Goal: Obtain resource: Download file/media

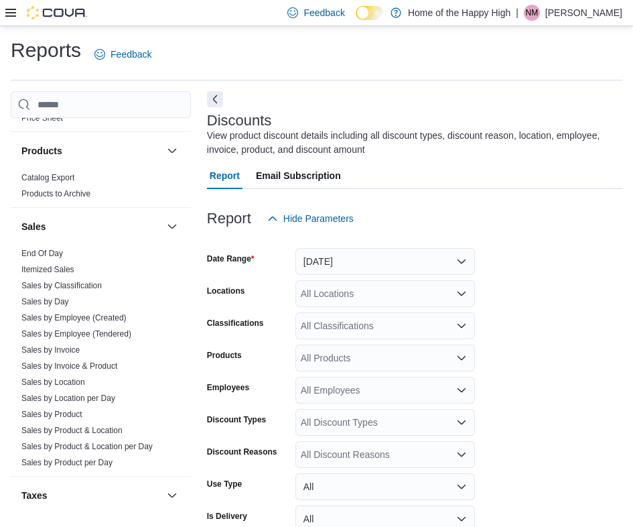
scroll to position [832, 0]
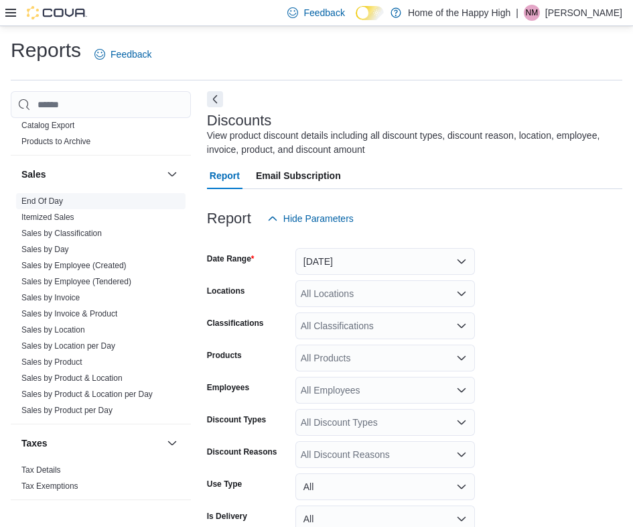
click at [46, 199] on link "End Of Day" at bounding box center [42, 200] width 42 height 9
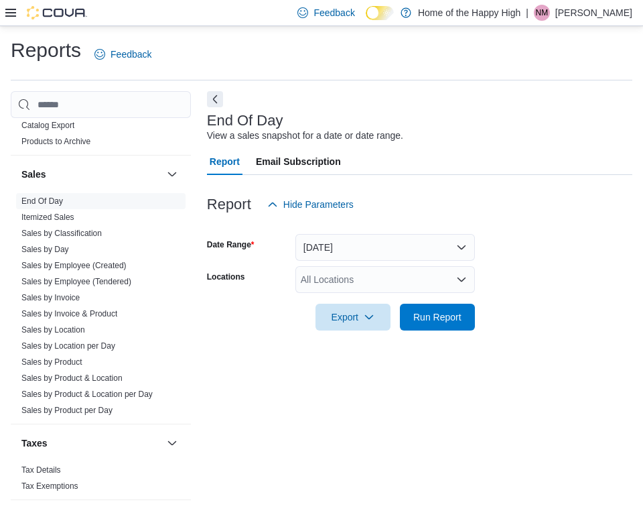
click at [343, 284] on div "All Locations" at bounding box center [385, 279] width 180 height 27
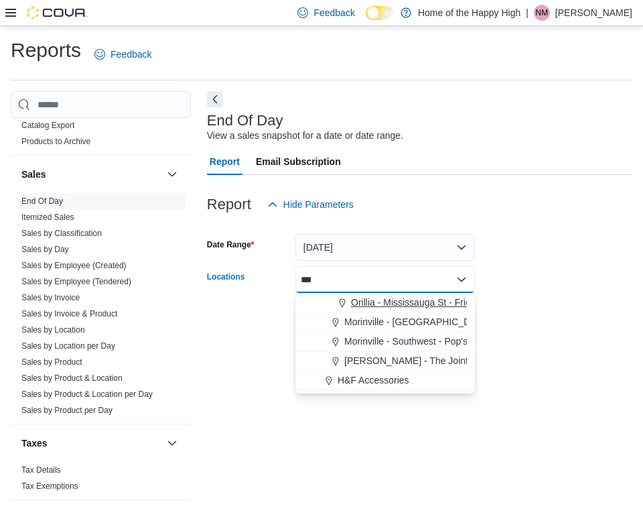
type input "***"
click at [400, 307] on span "Orillia - Mississauga St - Friendly Stranger" at bounding box center [439, 301] width 176 height 13
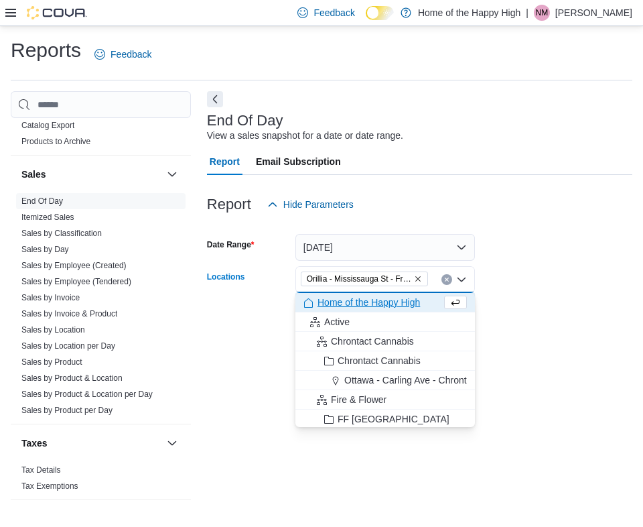
click at [220, 367] on div "End Of Day View a sales snapshot for a date or date range. Report Email Subscri…" at bounding box center [419, 302] width 425 height 422
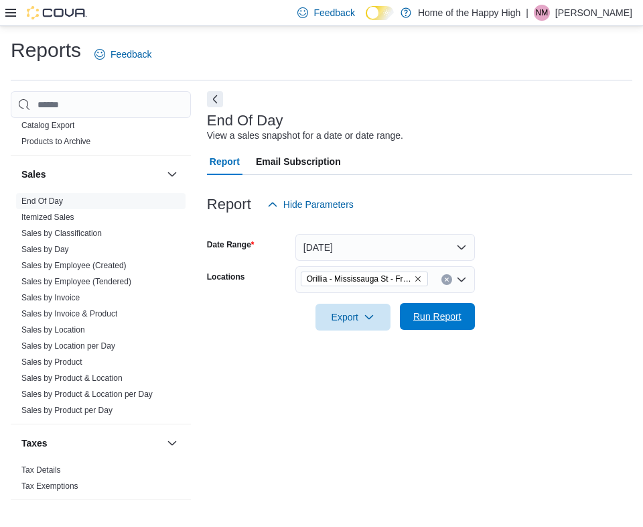
click at [435, 316] on span "Run Report" at bounding box center [437, 315] width 48 height 13
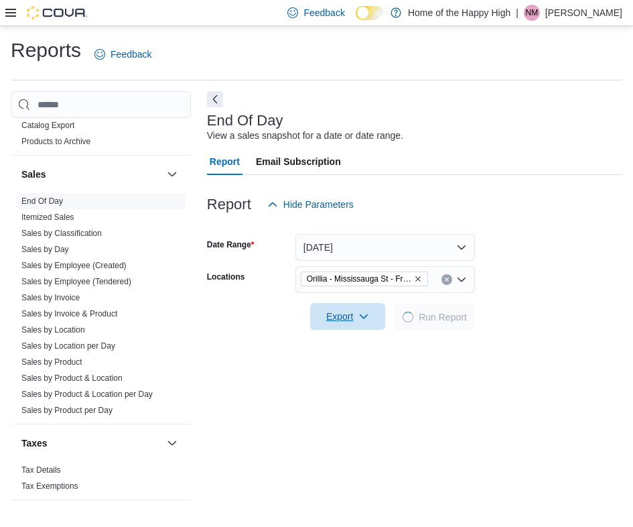
click at [374, 322] on span "Export" at bounding box center [347, 316] width 59 height 27
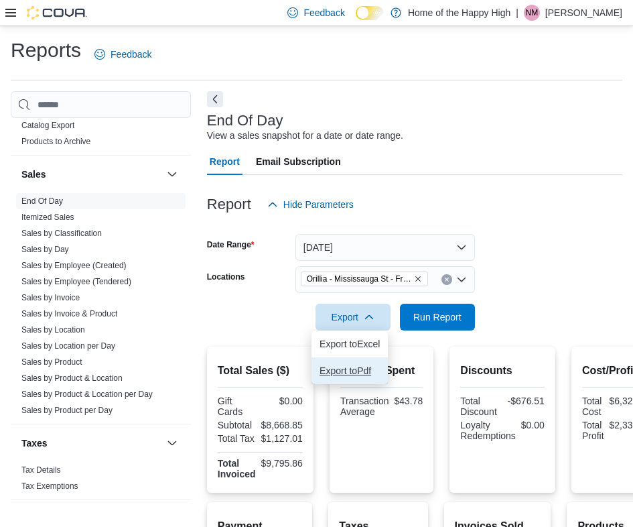
click at [374, 370] on span "Export to Pdf" at bounding box center [350, 370] width 60 height 11
